Goal: Task Accomplishment & Management: Use online tool/utility

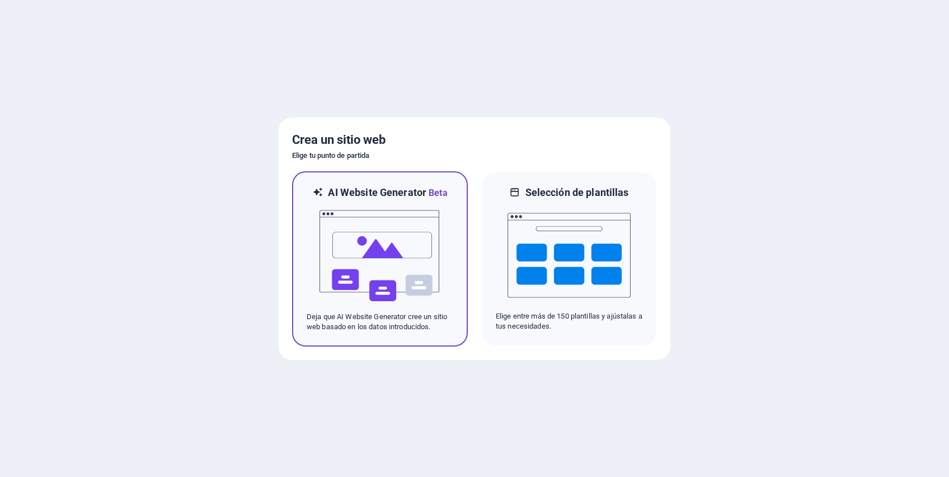
click at [395, 328] on p "Deja que AI Website Generator cree un sitio web basado en los datos introducido…" at bounding box center [380, 322] width 147 height 20
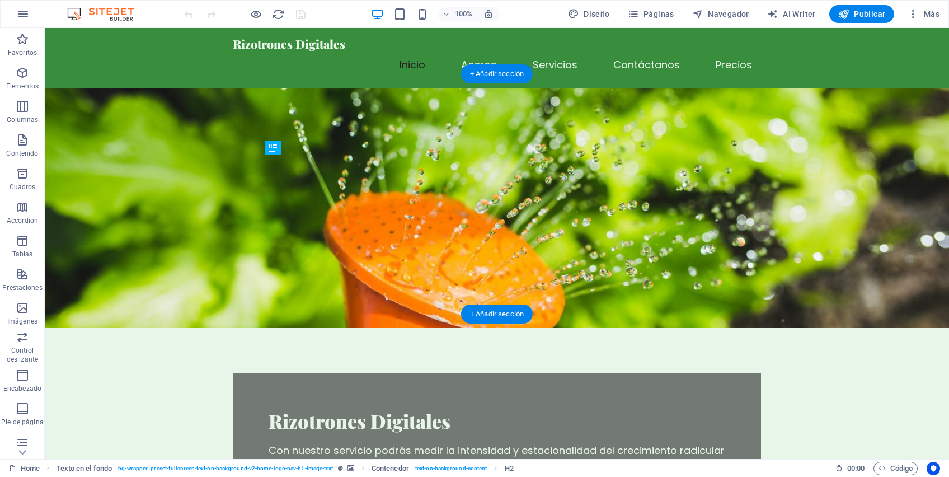
click at [605, 215] on figure at bounding box center [497, 208] width 904 height 240
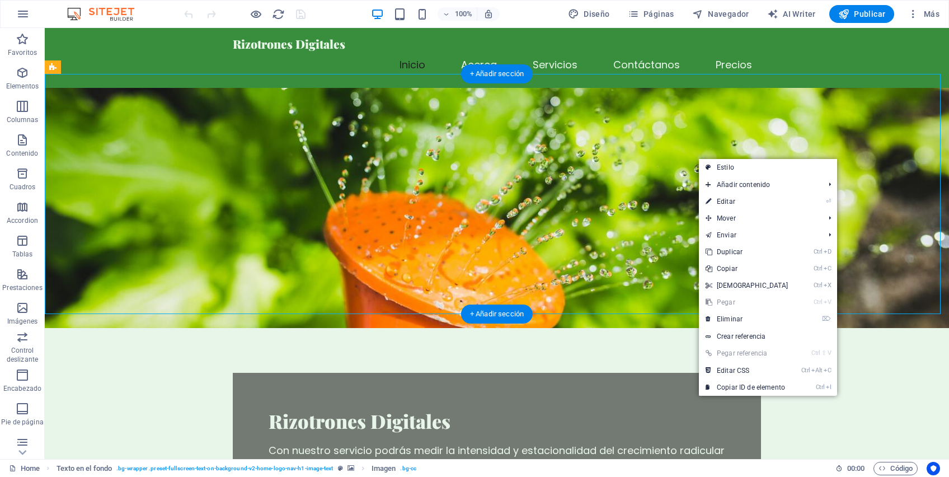
click at [647, 182] on figure at bounding box center [497, 208] width 904 height 240
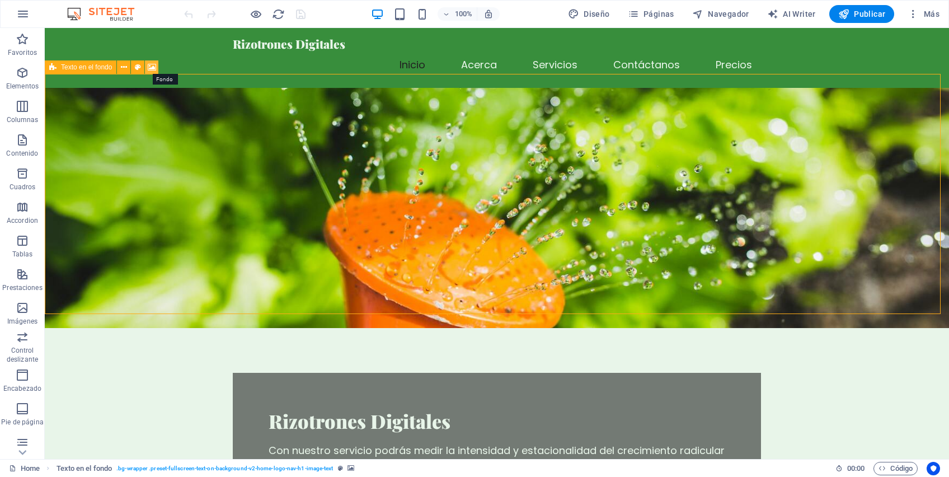
click at [149, 69] on icon at bounding box center [152, 68] width 8 height 12
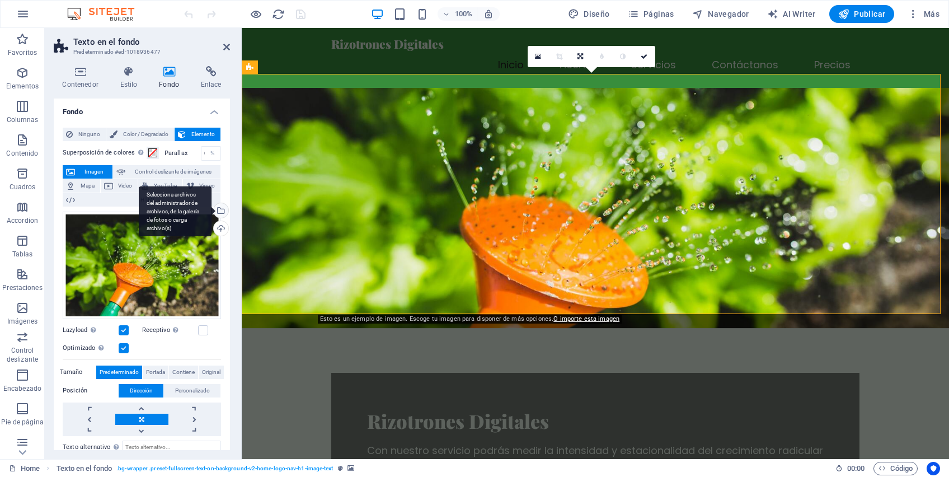
click at [211, 210] on div "Selecciona archivos del administrador de archivos, de la galería de fotos o car…" at bounding box center [175, 211] width 73 height 50
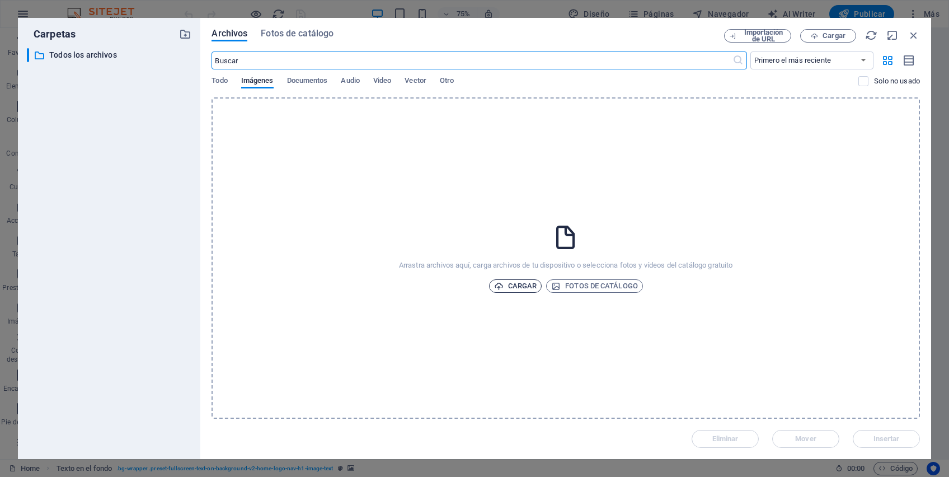
click at [529, 283] on span "Cargar" at bounding box center [515, 285] width 43 height 13
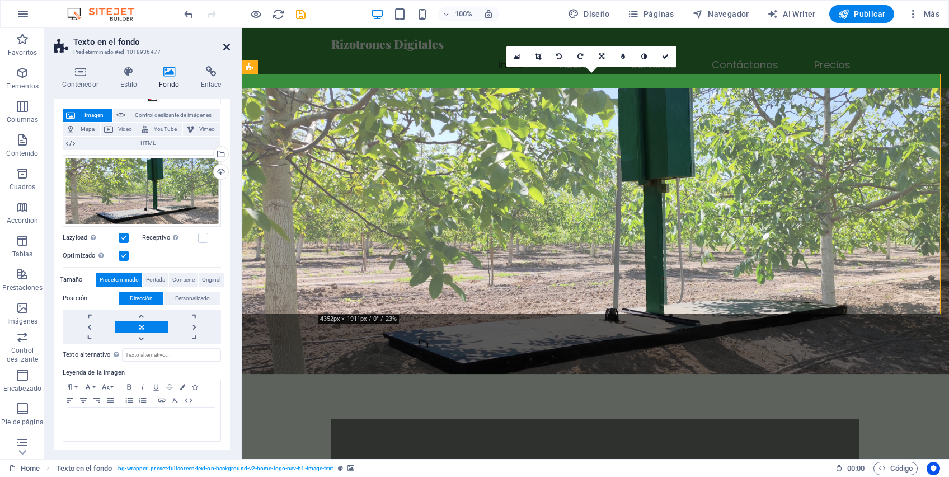
click at [225, 46] on icon at bounding box center [226, 47] width 7 height 9
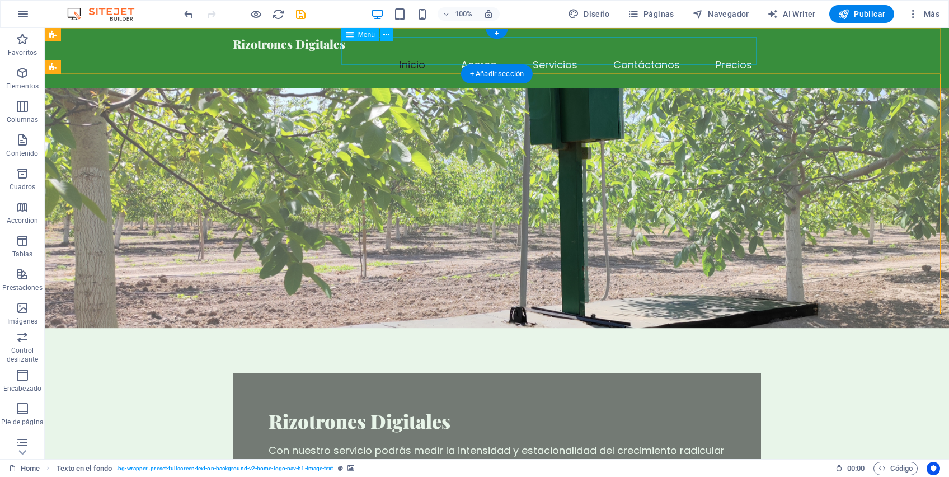
click at [655, 51] on nav "Inicio Acerca Servicios Contáctanos Precios" at bounding box center [497, 65] width 528 height 28
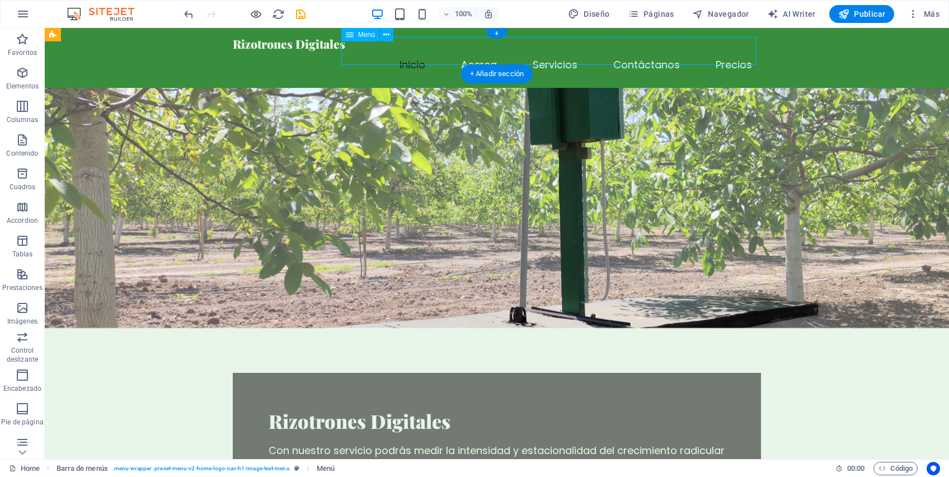
click at [566, 51] on nav "Inicio Acerca Servicios Contáctanos Precios" at bounding box center [497, 65] width 528 height 28
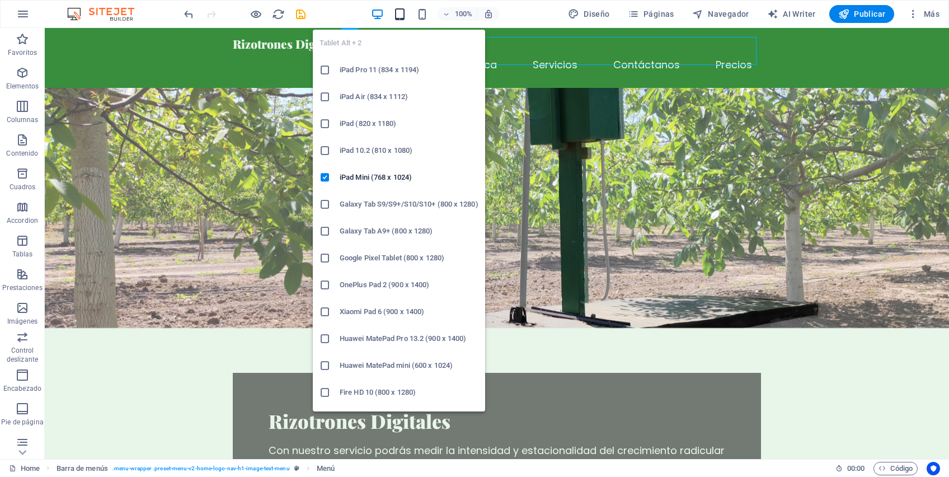
click at [399, 16] on icon "button" at bounding box center [399, 14] width 13 height 13
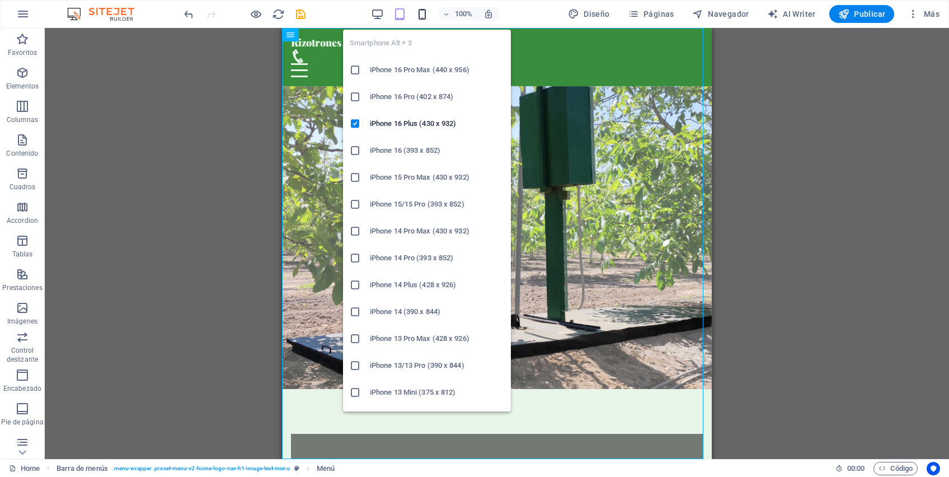
click at [428, 13] on icon "button" at bounding box center [422, 14] width 13 height 13
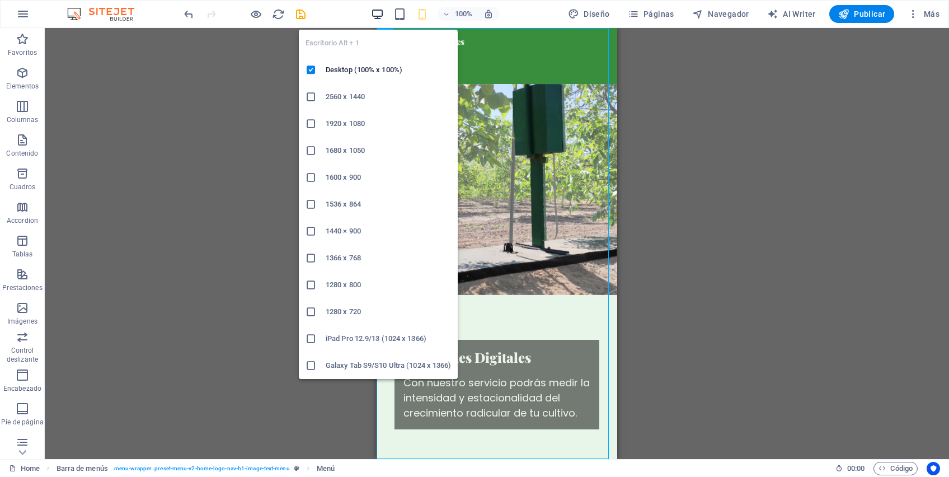
click at [379, 15] on icon "button" at bounding box center [377, 14] width 13 height 13
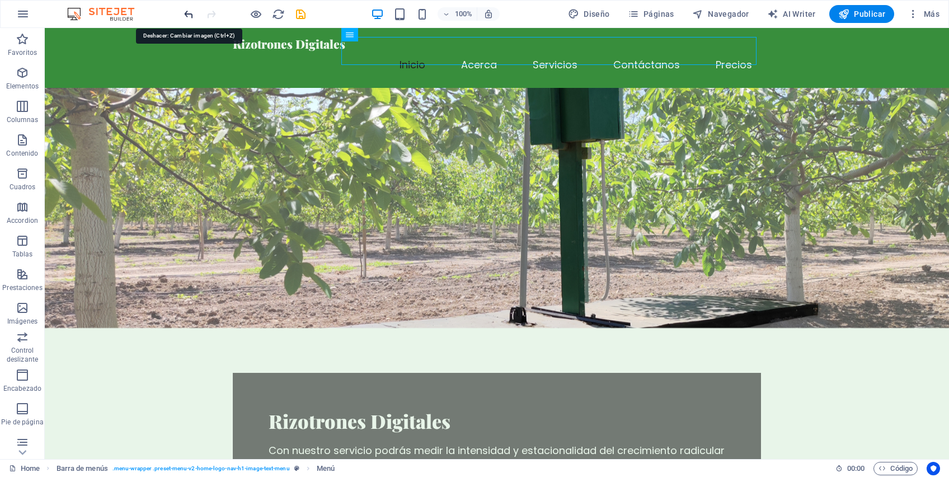
click at [190, 14] on icon "undo" at bounding box center [188, 14] width 13 height 13
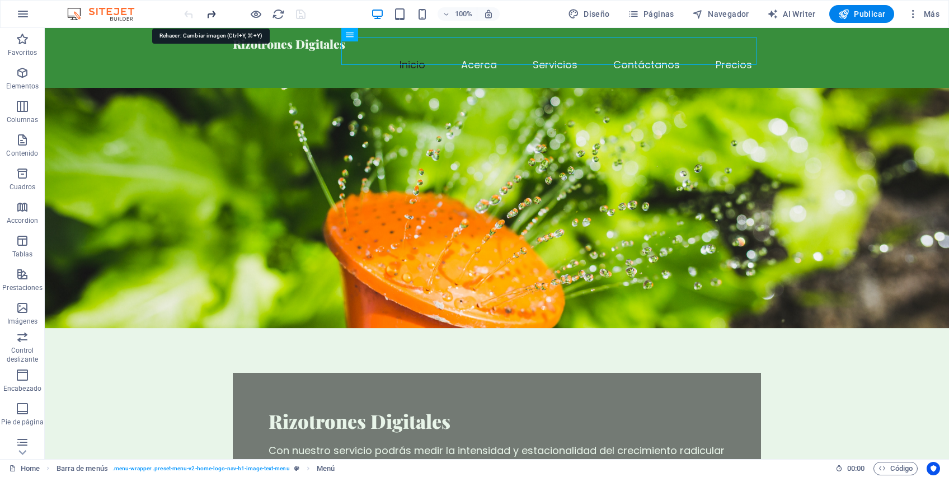
click at [213, 16] on icon "redo" at bounding box center [211, 14] width 13 height 13
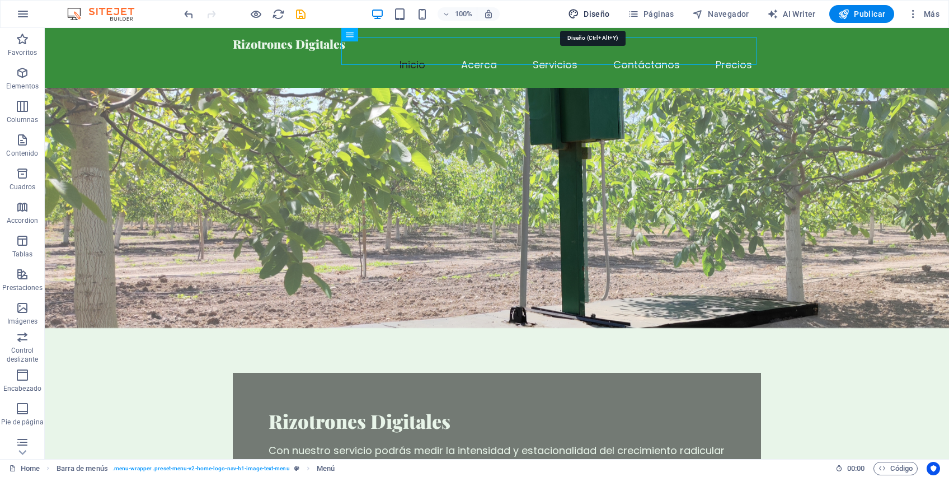
click at [602, 15] on span "Diseño" at bounding box center [589, 13] width 42 height 11
select select "px"
select select "200"
select select "px"
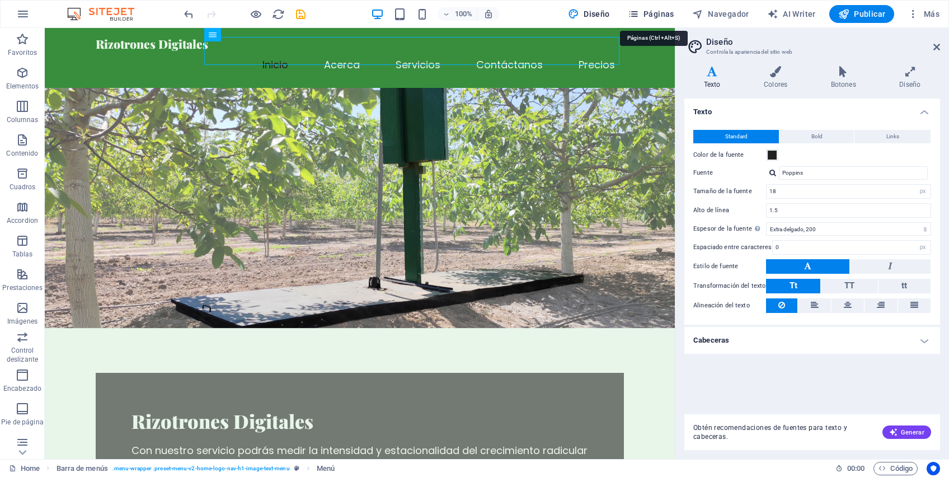
click at [665, 12] on span "Páginas" at bounding box center [651, 13] width 46 height 11
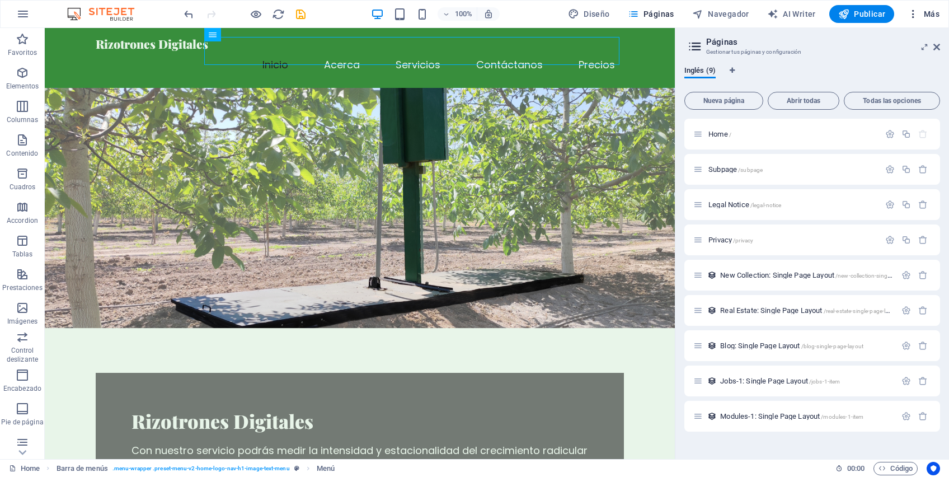
click at [934, 15] on span "Más" at bounding box center [923, 13] width 32 height 11
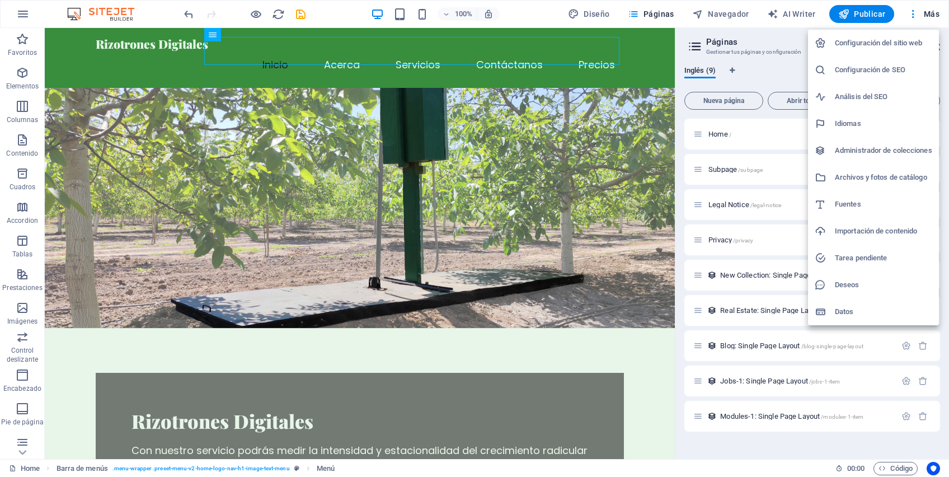
click at [775, 25] on div at bounding box center [474, 238] width 949 height 477
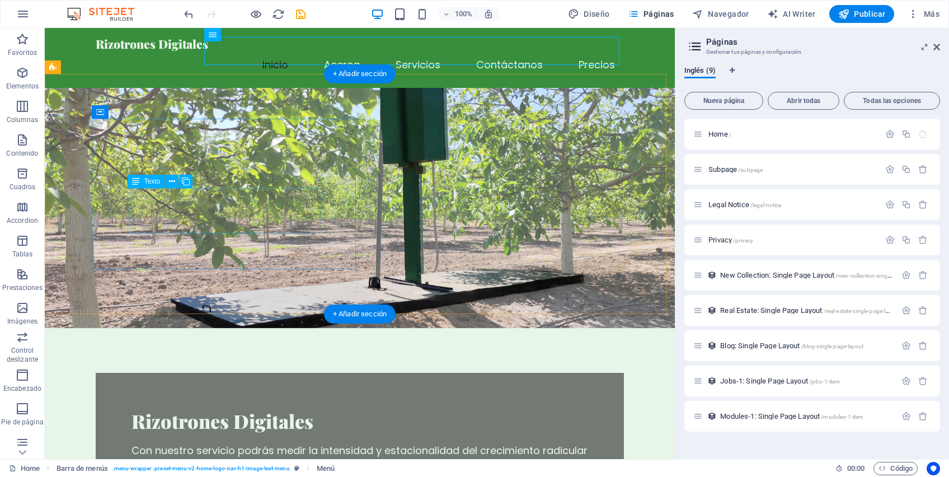
click at [140, 442] on div "Con nuestro servicio podrás medir la intensidad y estacionalidad del crecimient…" at bounding box center [359, 457] width 456 height 30
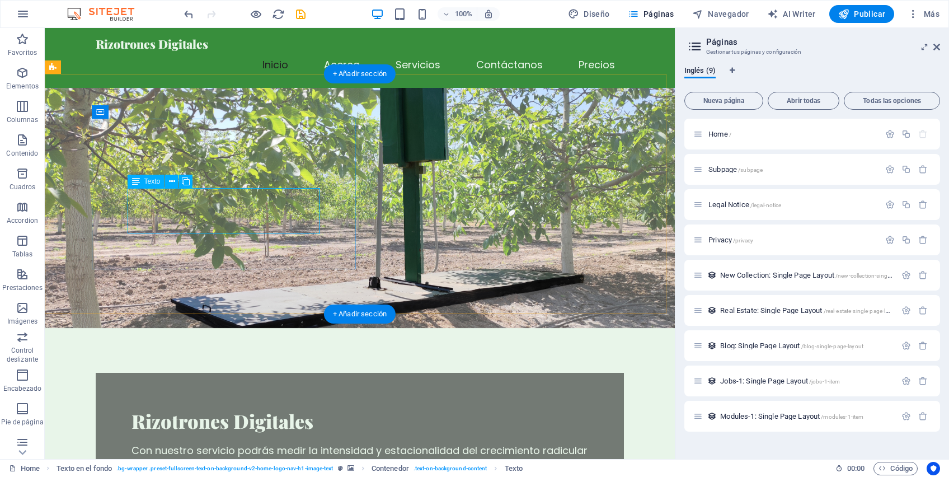
click at [131, 442] on div "Con nuestro servicio podrás medir la intensidad y estacionalidad del crecimient…" at bounding box center [359, 457] width 456 height 30
click at [143, 181] on div "Texto" at bounding box center [146, 181] width 37 height 13
click at [175, 184] on button at bounding box center [171, 181] width 13 height 13
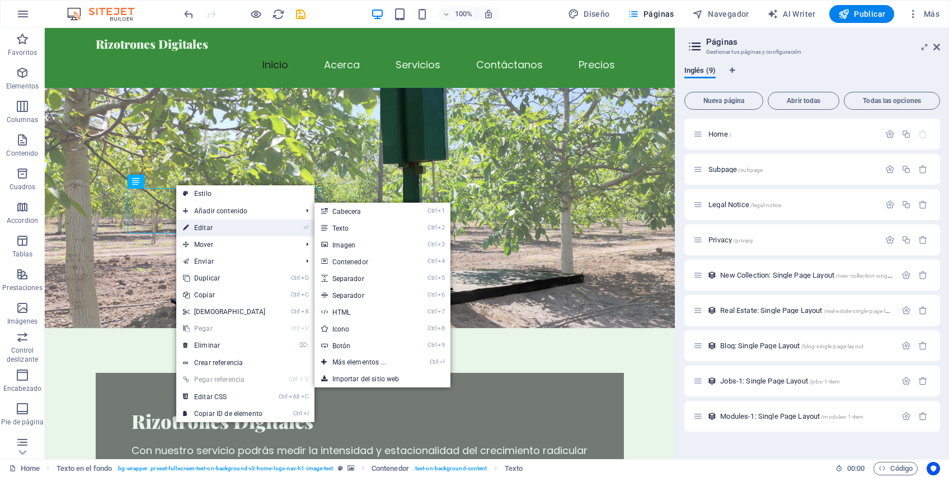
click at [198, 223] on link "⏎ Editar" at bounding box center [224, 227] width 96 height 17
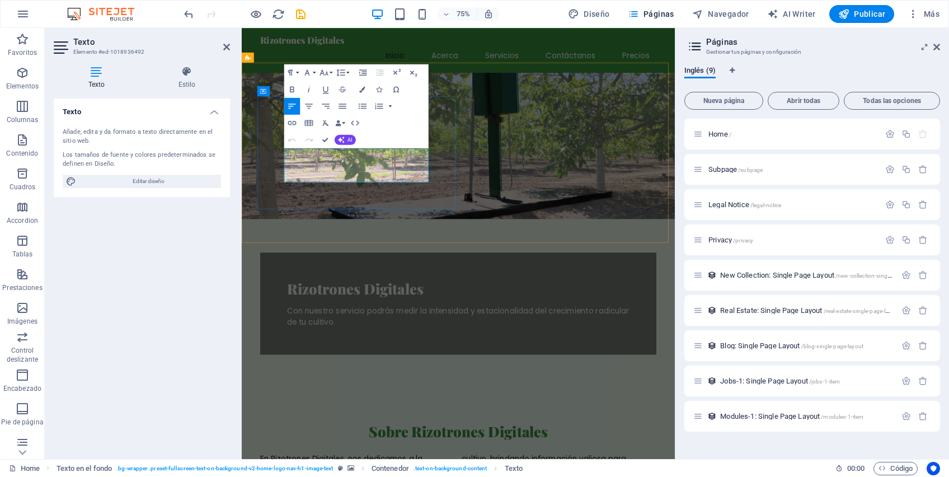
click at [302, 397] on p "Con nuestro servicio podrás medir la intensidad y estacionalidad del crecimient…" at bounding box center [530, 412] width 456 height 30
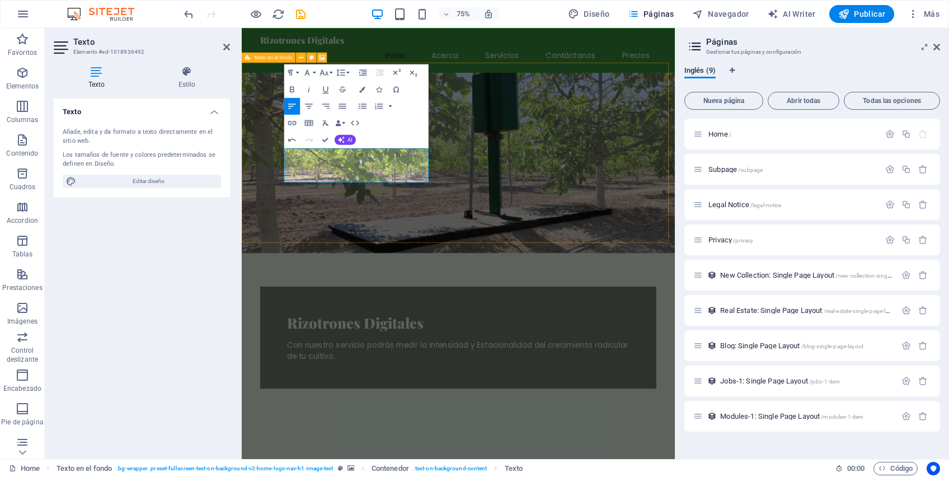
click at [674, 225] on figure at bounding box center [530, 208] width 577 height 240
